Goal: Task Accomplishment & Management: Use online tool/utility

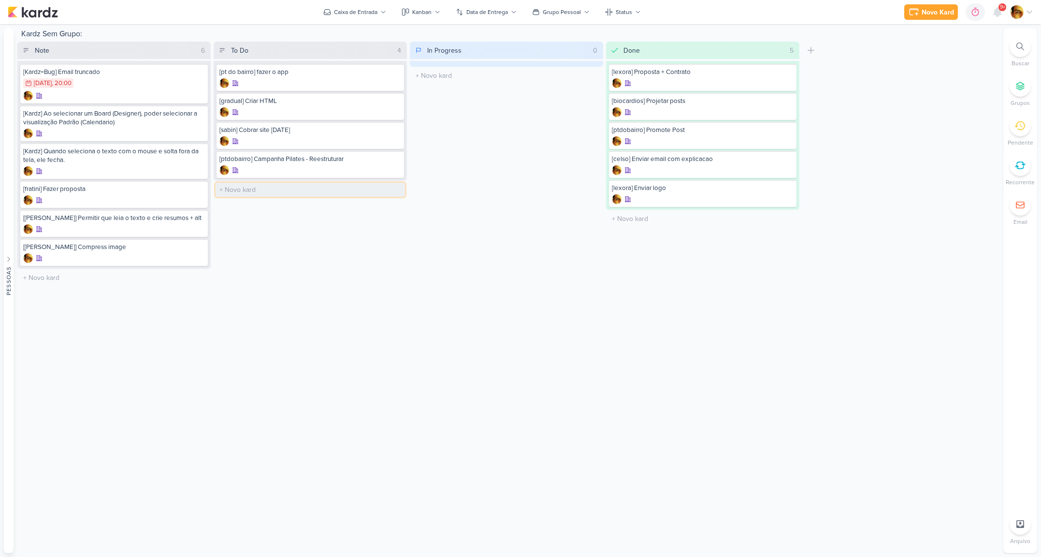
click at [242, 193] on input "text" at bounding box center [310, 190] width 189 height 14
type input "[manual+cartao] Manual + Cartão"
click at [296, 193] on div "[manual+cartao] Manual + Cartão" at bounding box center [311, 193] width 188 height 27
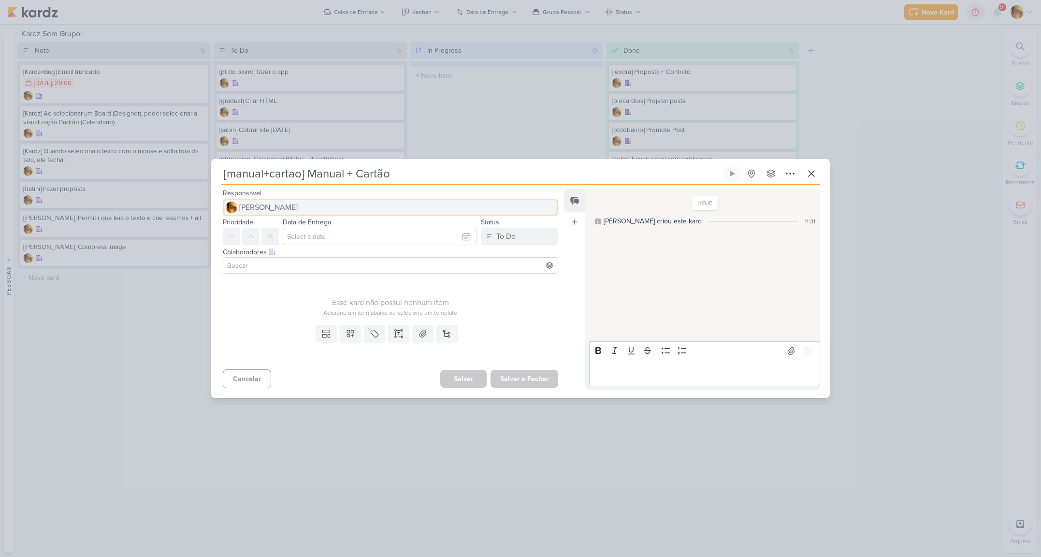
click at [305, 209] on button "[PERSON_NAME]" at bounding box center [390, 207] width 335 height 17
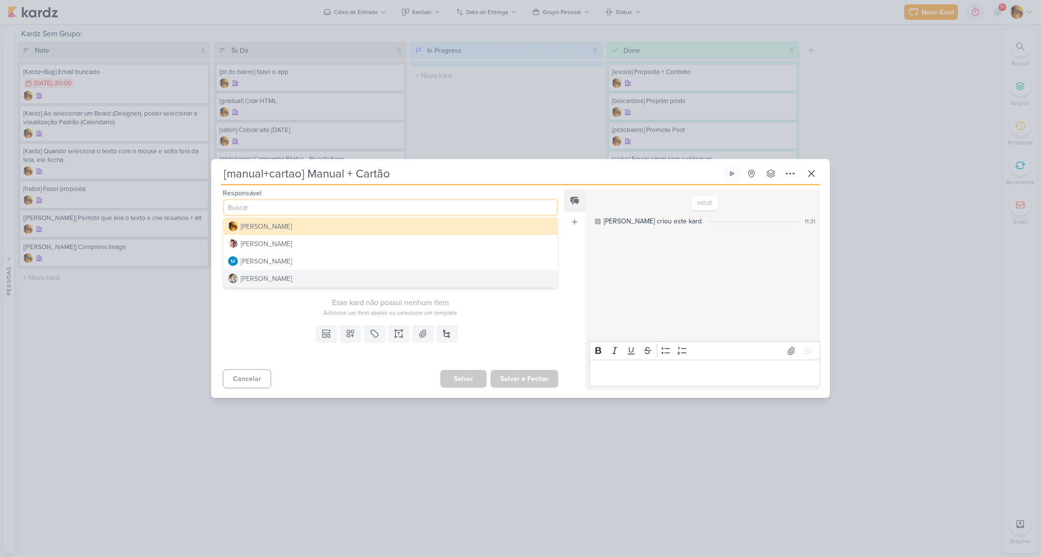
click at [259, 277] on div "[PERSON_NAME]" at bounding box center [266, 279] width 51 height 10
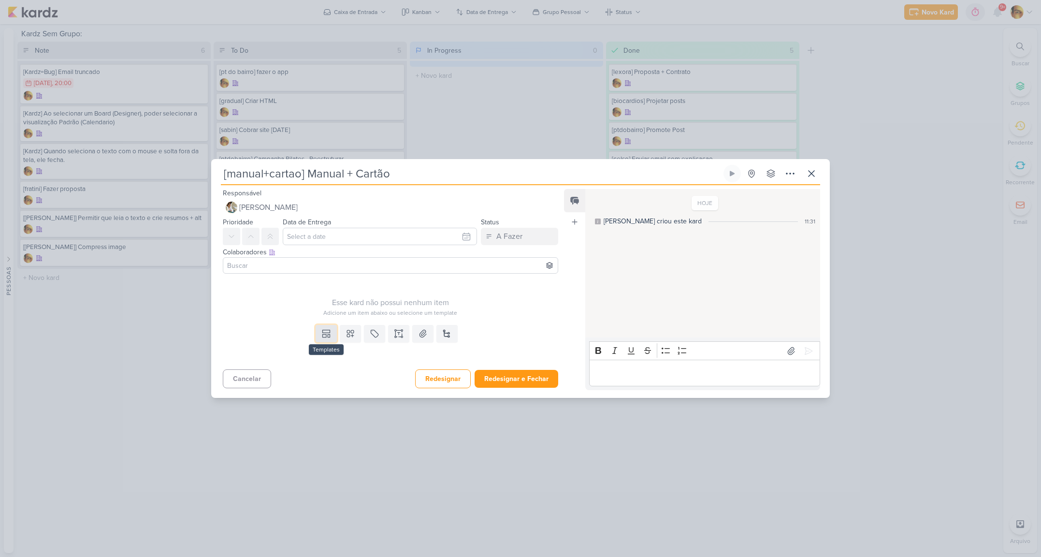
click at [326, 336] on icon at bounding box center [326, 334] width 10 height 10
drag, startPoint x: 326, startPoint y: 317, endPoint x: 327, endPoint y: 289, distance: 27.1
click at [326, 317] on button "Design" at bounding box center [356, 312] width 105 height 16
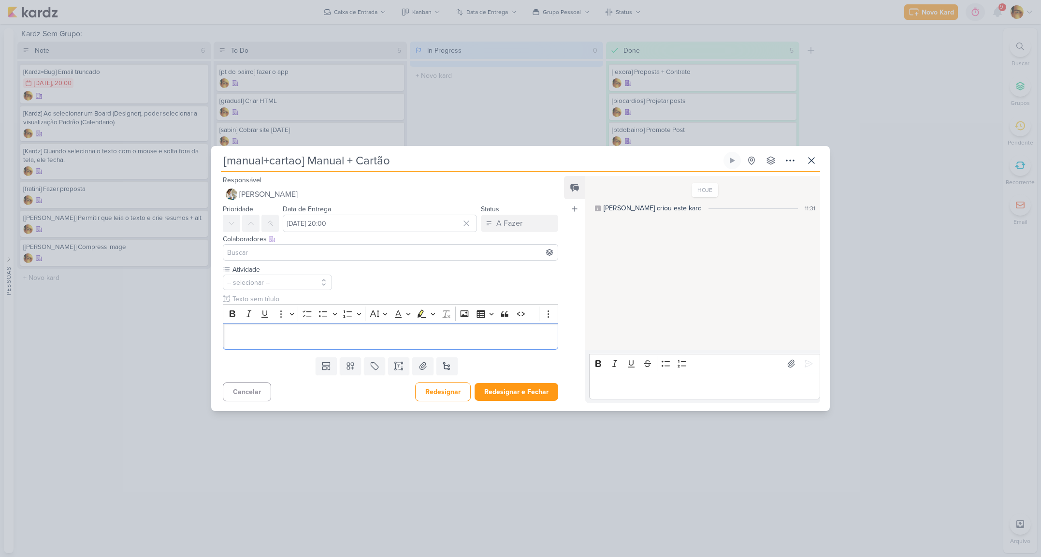
click at [330, 233] on div "Colaboradores Este kard pode ser visível a usuários da sua organização Este kar…" at bounding box center [386, 248] width 351 height 32
click at [331, 224] on input "[DATE] 20:00" at bounding box center [380, 223] width 194 height 17
click at [441, 287] on div "12" at bounding box center [448, 289] width 15 height 14
type input "[DATE] 20:00"
click at [308, 280] on button "-- selecionar --" at bounding box center [277, 282] width 109 height 15
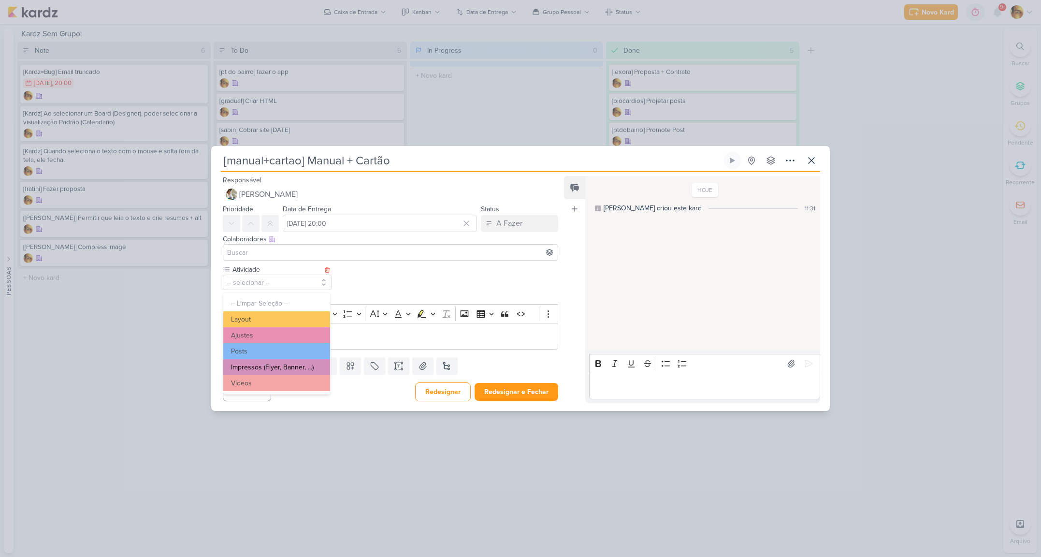
click at [271, 370] on button "Impressos (Flyer, Banner, ...)" at bounding box center [276, 367] width 107 height 16
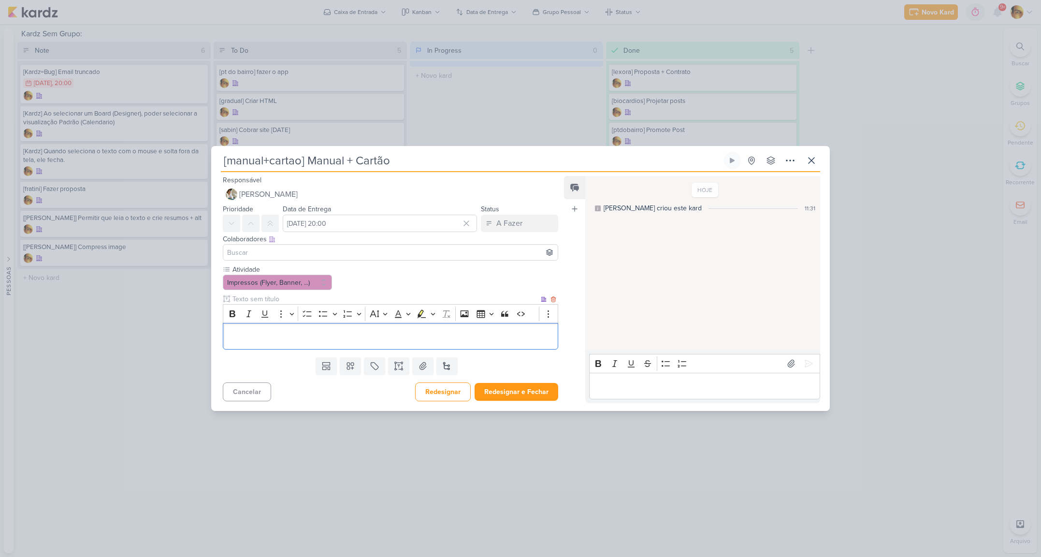
click at [272, 332] on p "Editor editing area: main" at bounding box center [390, 336] width 325 height 12
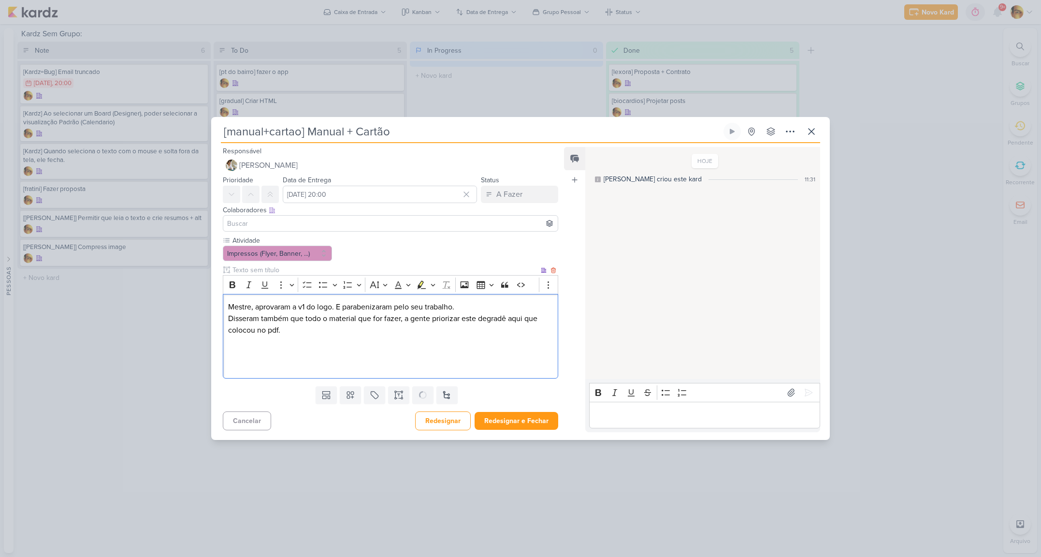
click at [305, 329] on p "Disseram também que todo o material que for fazer, a gente priorizar este degra…" at bounding box center [390, 324] width 325 height 23
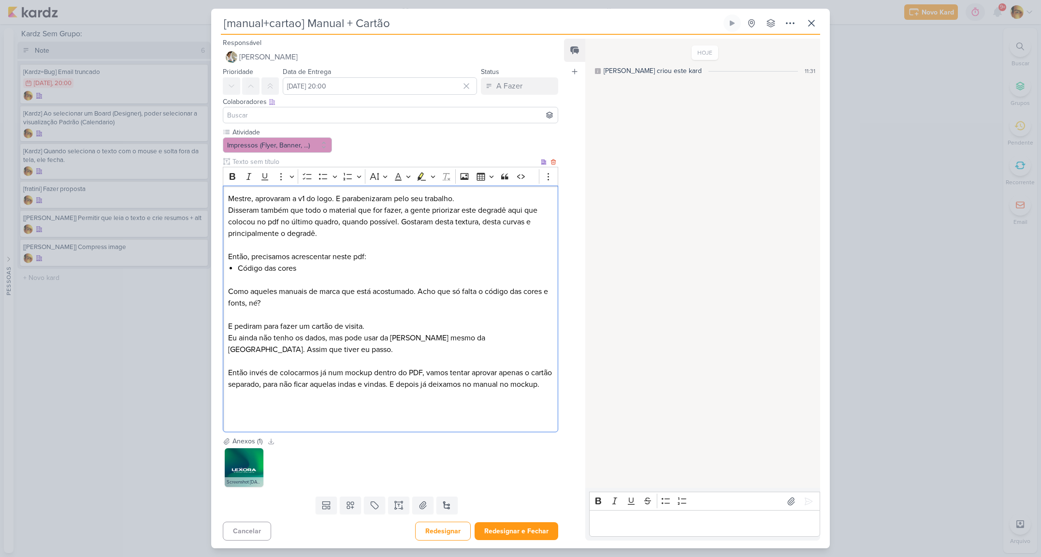
scroll to position [14, 0]
click at [502, 534] on button "Redesignar e Fechar" at bounding box center [517, 529] width 84 height 18
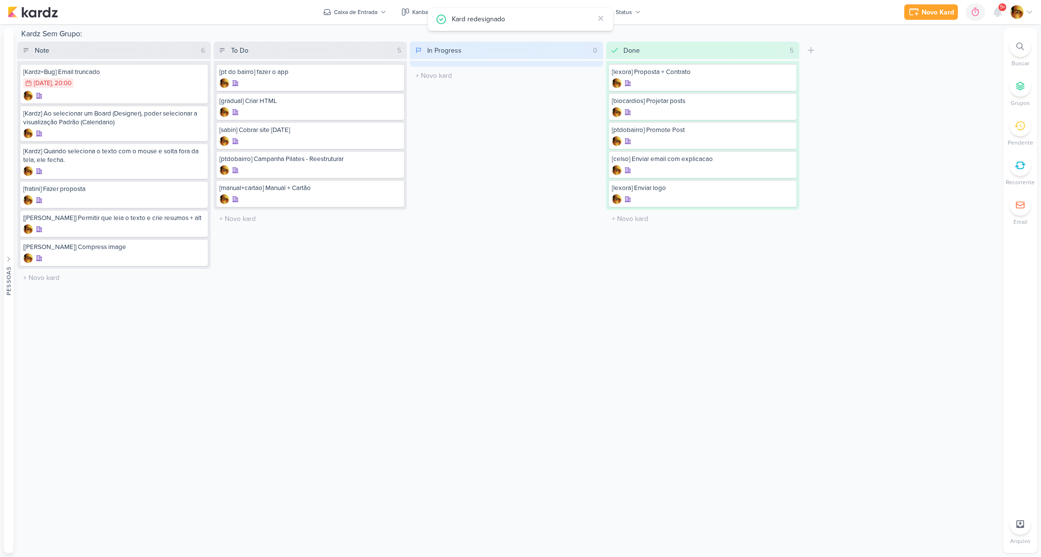
scroll to position [0, 0]
